Goal: Complete application form: Complete application form

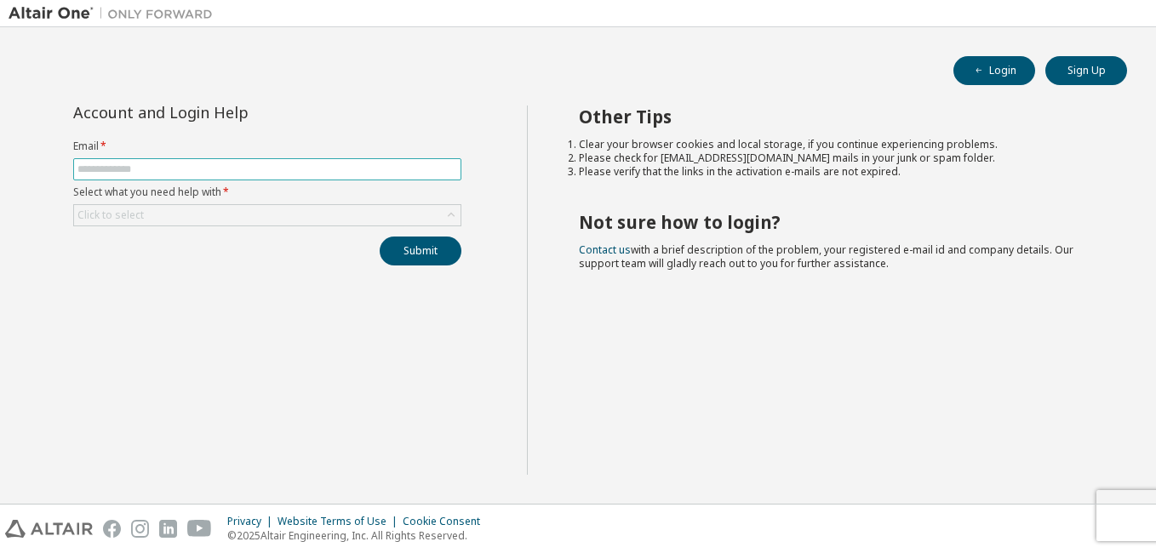
click at [307, 163] on input "text" at bounding box center [267, 170] width 380 height 14
type input "**********"
click at [238, 220] on div "Click to select" at bounding box center [267, 215] width 387 height 20
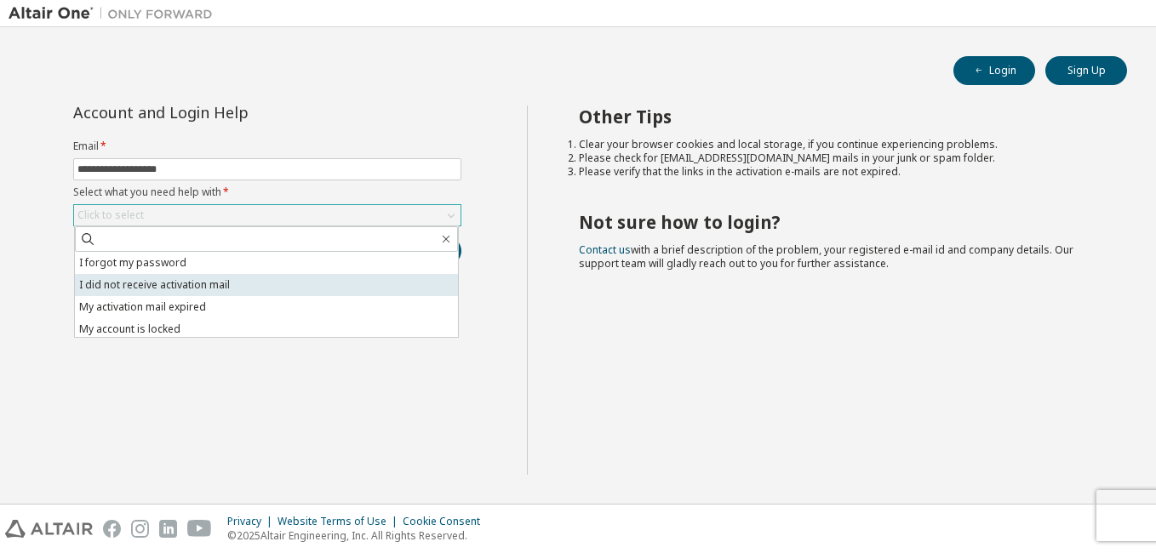
click at [216, 291] on li "I did not receive activation mail" at bounding box center [266, 285] width 383 height 22
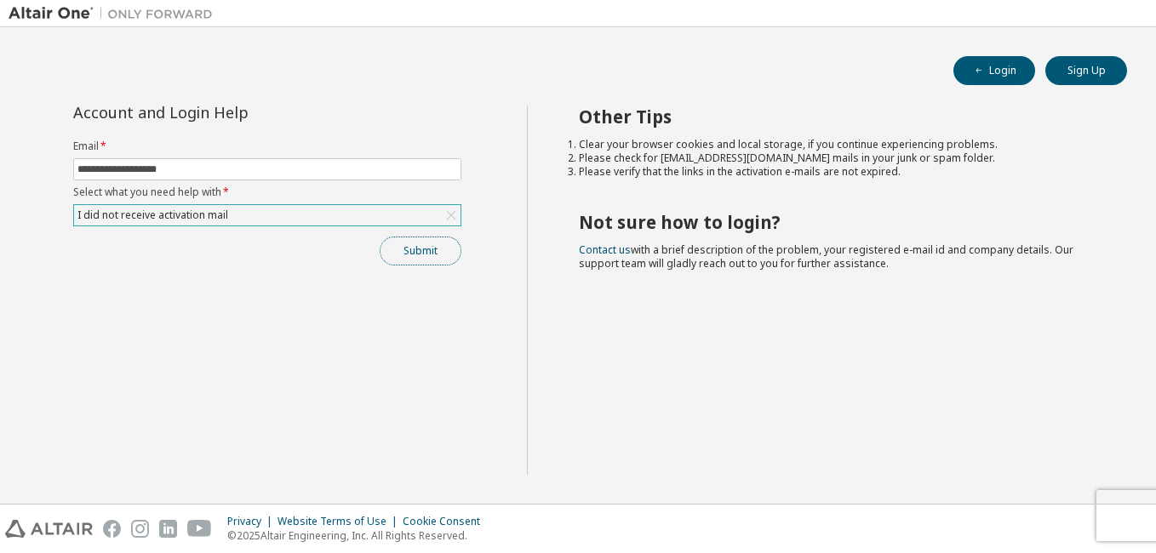
click at [412, 262] on button "Submit" at bounding box center [421, 251] width 82 height 29
click at [434, 257] on button "Submit" at bounding box center [421, 251] width 82 height 29
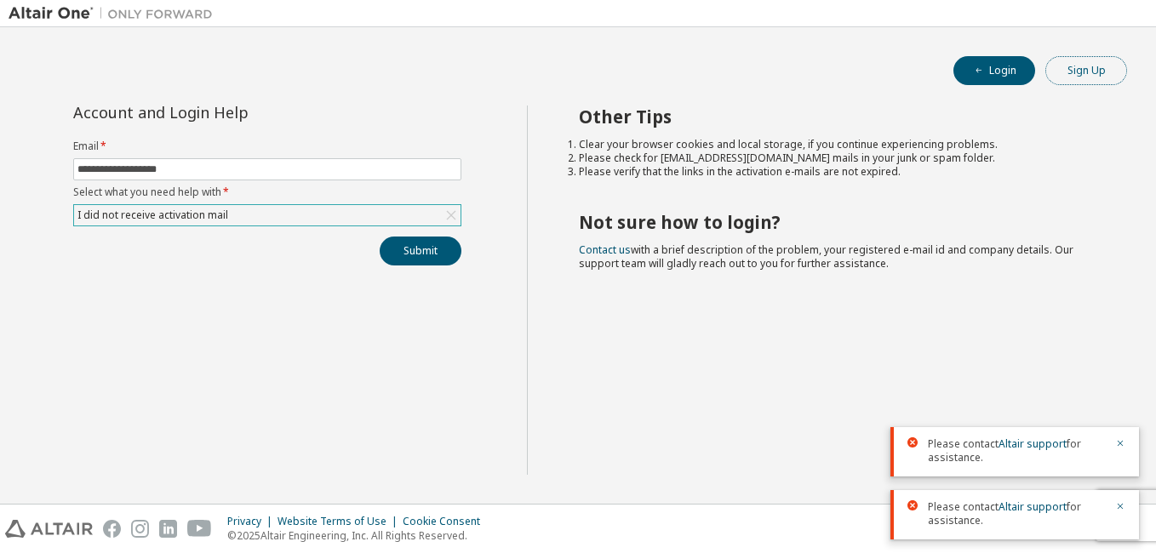
click at [1070, 66] on button "Sign Up" at bounding box center [1086, 70] width 82 height 29
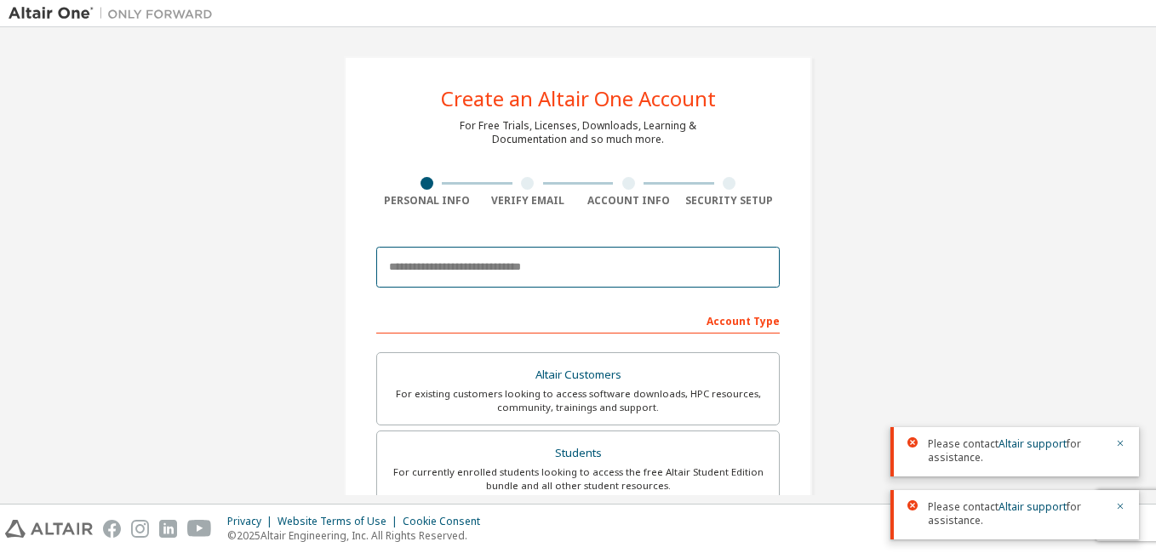
click at [484, 283] on input "email" at bounding box center [578, 267] width 404 height 41
type input "**********"
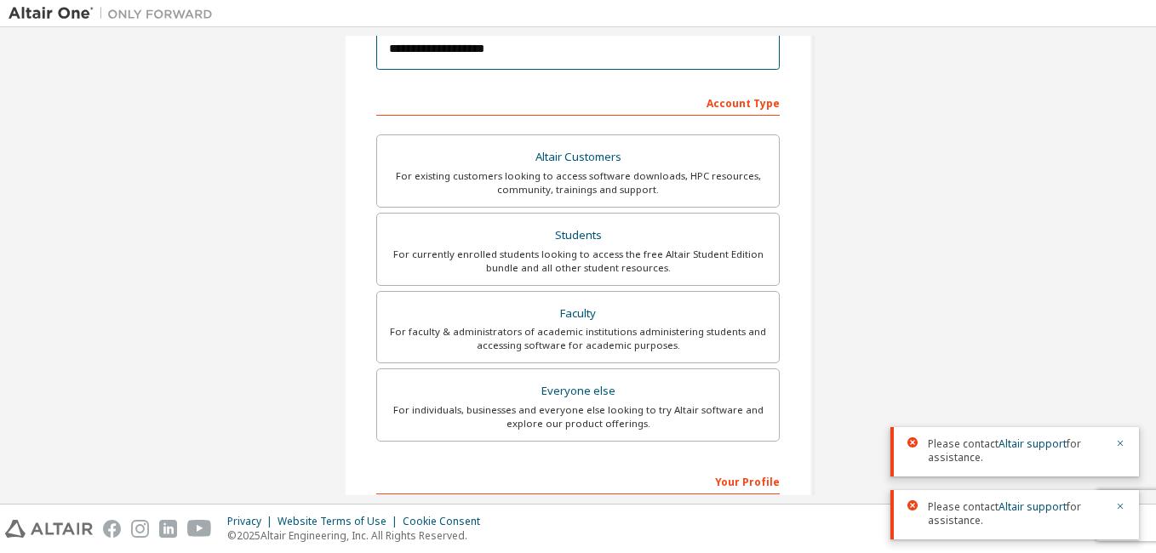
scroll to position [272, 0]
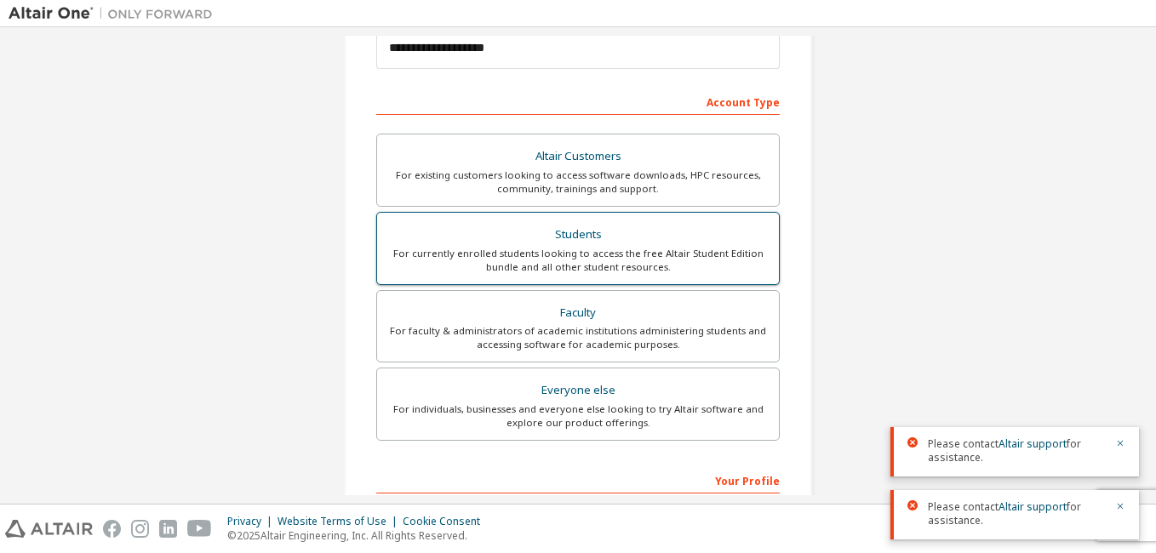
click at [504, 244] on div "Students" at bounding box center [577, 235] width 381 height 24
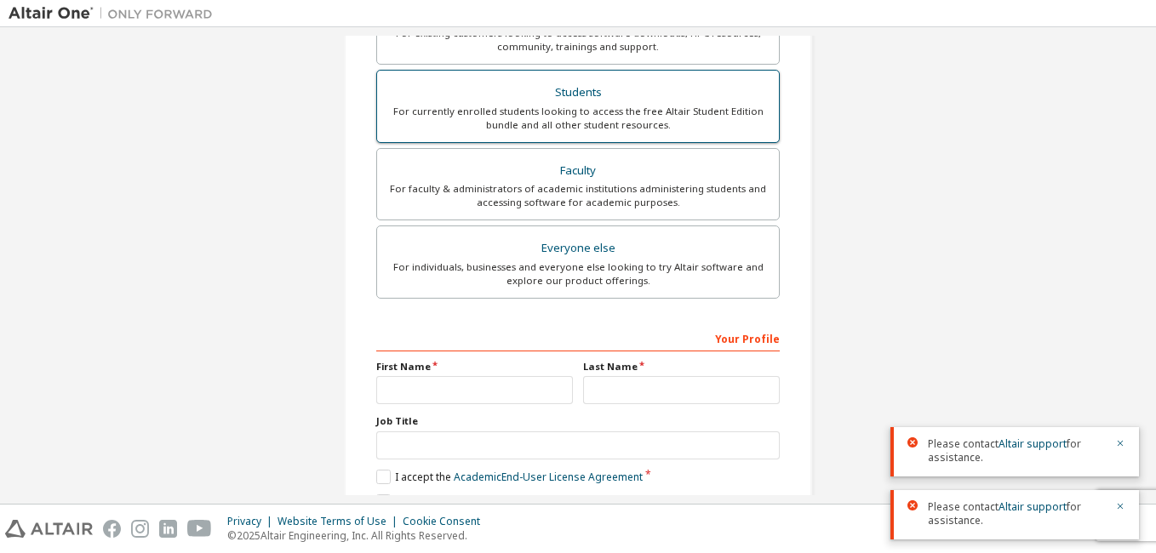
scroll to position [496, 0]
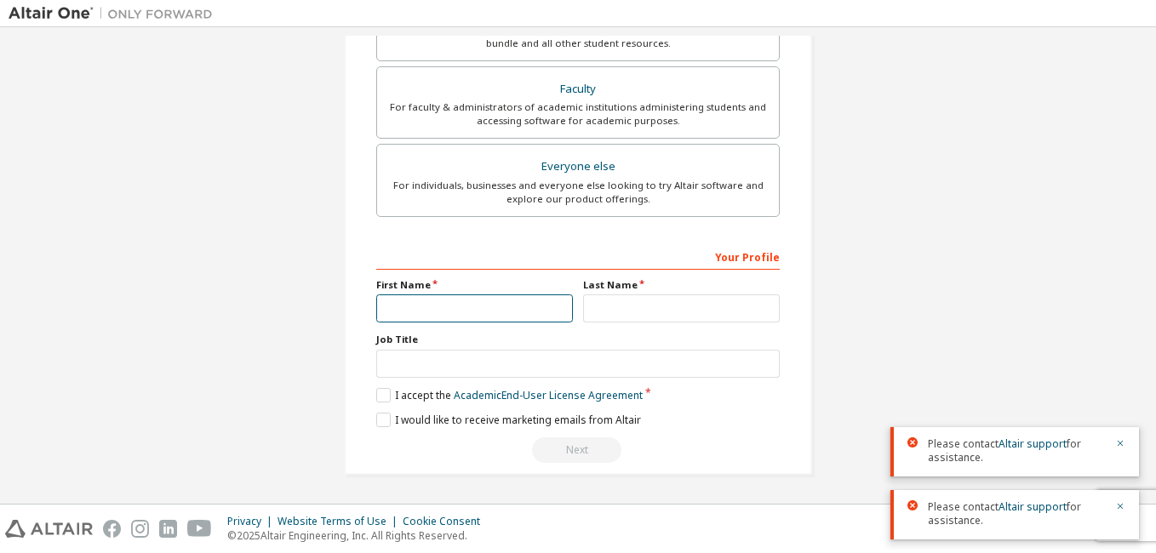
click at [447, 308] on input "text" at bounding box center [474, 309] width 197 height 28
click at [412, 314] on input "text" at bounding box center [474, 309] width 197 height 28
type input "*****"
click at [616, 311] on input "text" at bounding box center [681, 309] width 197 height 28
type input "*"
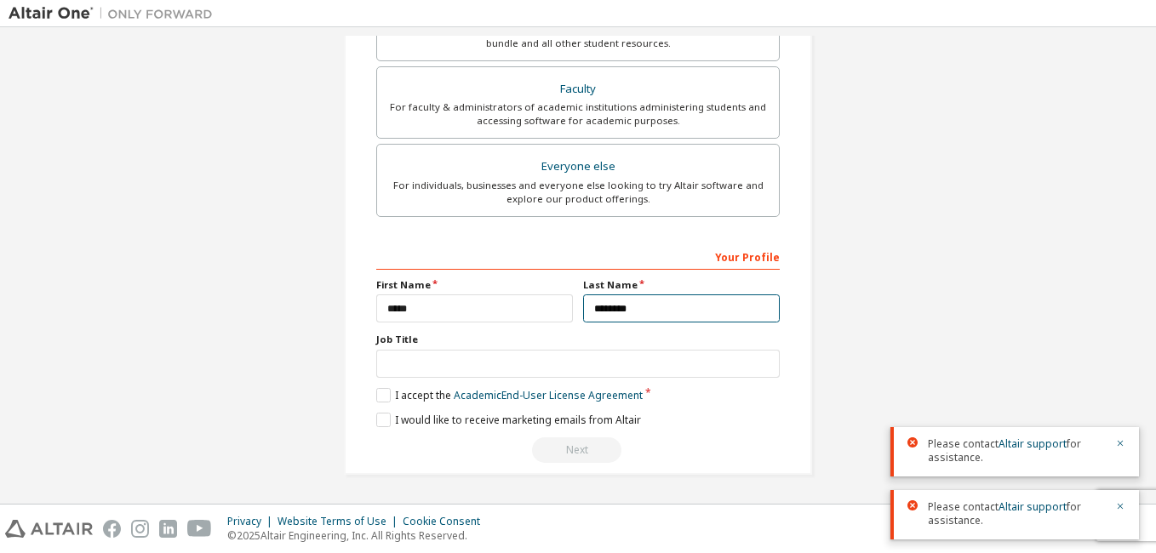
type input "********"
click at [511, 370] on input "text" at bounding box center [578, 364] width 404 height 28
type input "*******"
click at [379, 397] on label "I accept the Academic End-User License Agreement" at bounding box center [509, 395] width 266 height 14
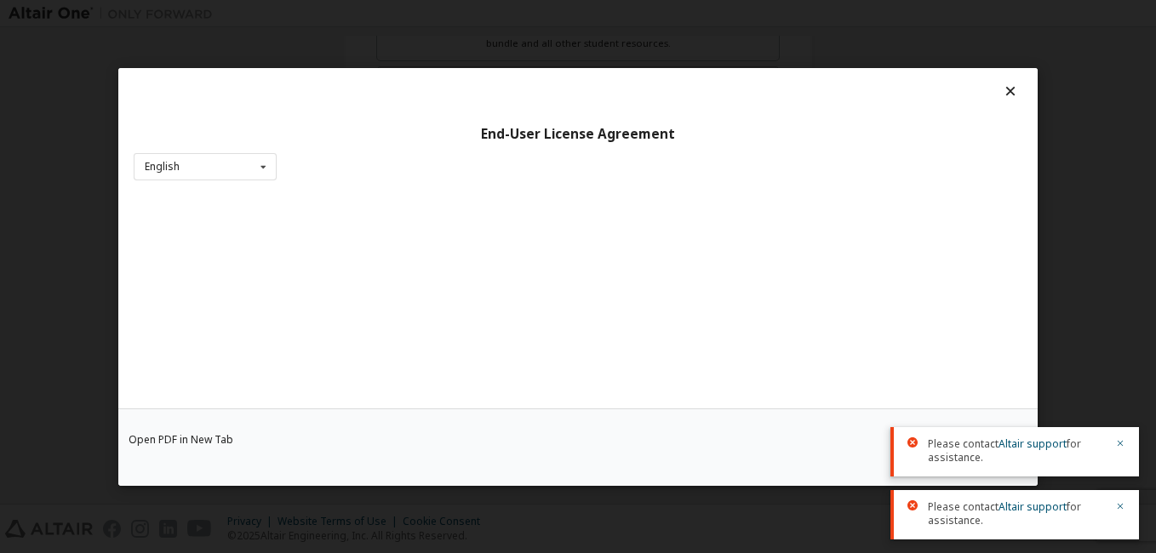
click at [1120, 453] on div at bounding box center [1115, 451] width 20 height 27
click at [1119, 442] on icon "button" at bounding box center [1121, 444] width 6 height 6
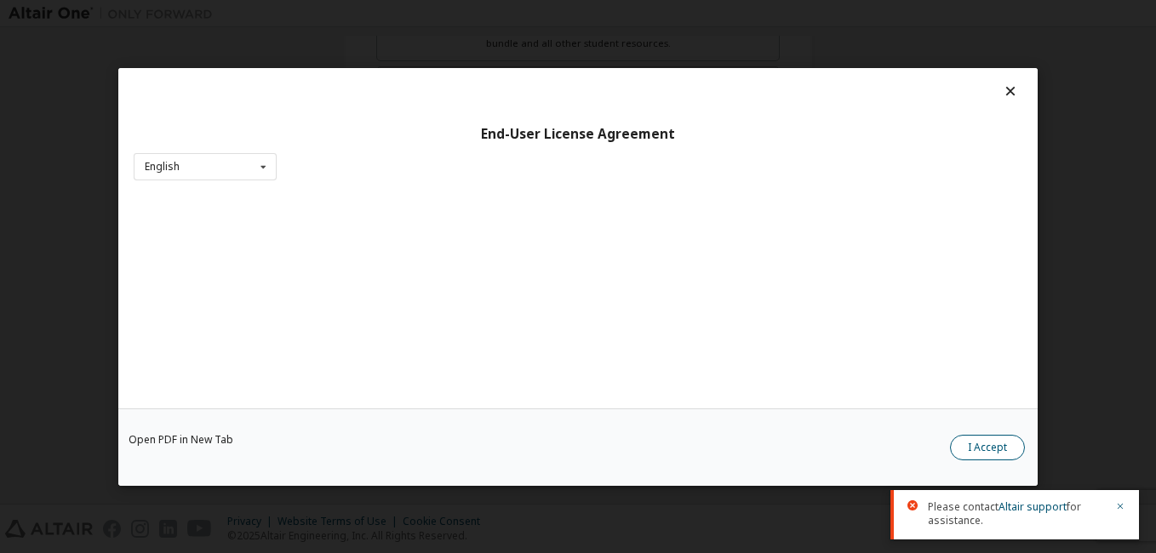
click at [984, 444] on button "I Accept" at bounding box center [987, 448] width 75 height 26
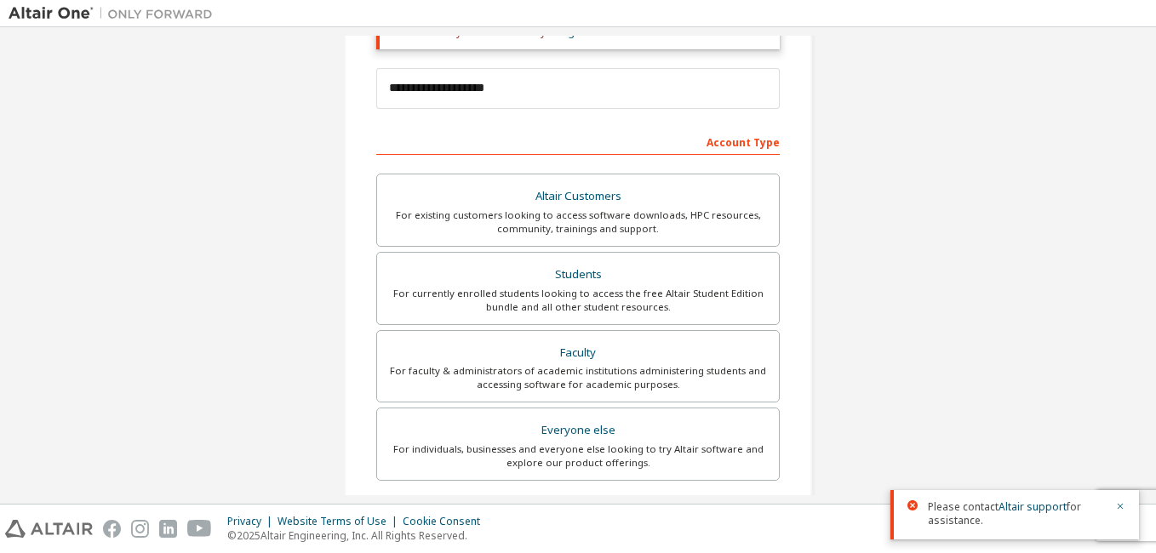
scroll to position [224, 0]
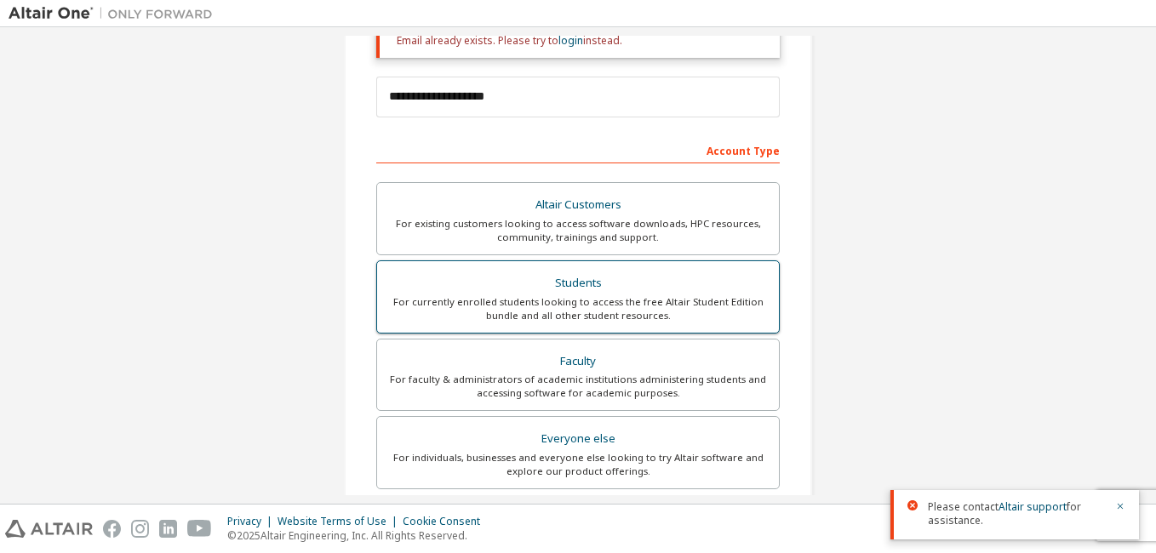
click at [574, 296] on div "For currently enrolled students looking to access the free Altair Student Editi…" at bounding box center [577, 308] width 381 height 27
click at [572, 293] on div "Students" at bounding box center [577, 284] width 381 height 24
click at [665, 264] on label "Students For currently enrolled students looking to access the free Altair Stud…" at bounding box center [578, 297] width 404 height 73
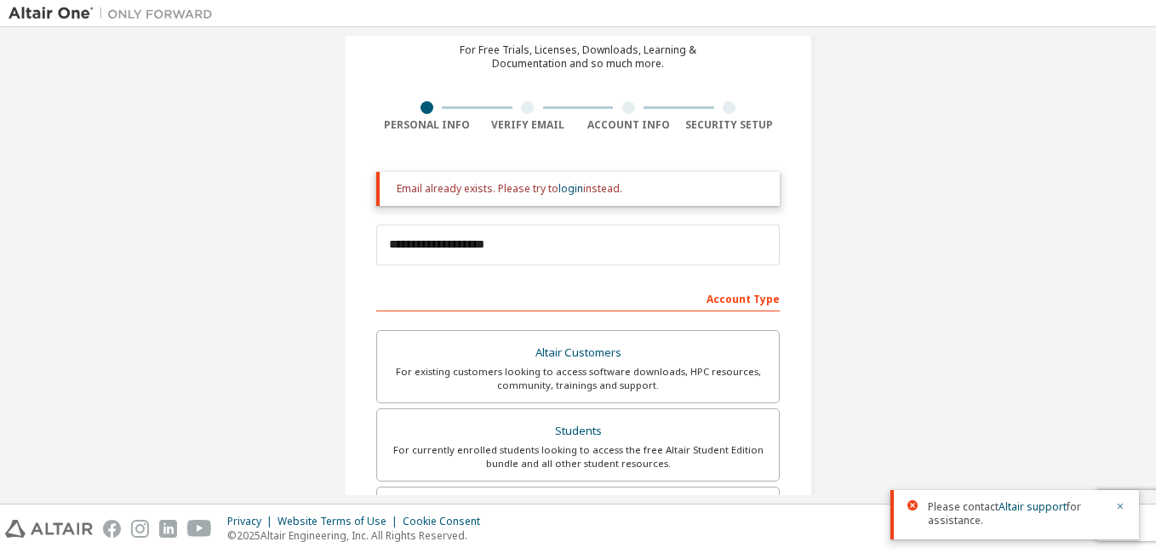
scroll to position [0, 0]
